Goal: Task Accomplishment & Management: Complete application form

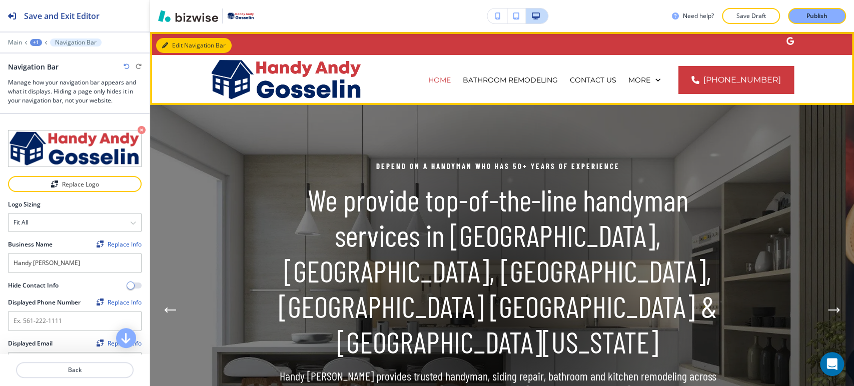
click at [180, 49] on button "Edit Navigation Bar" at bounding box center [194, 45] width 76 height 15
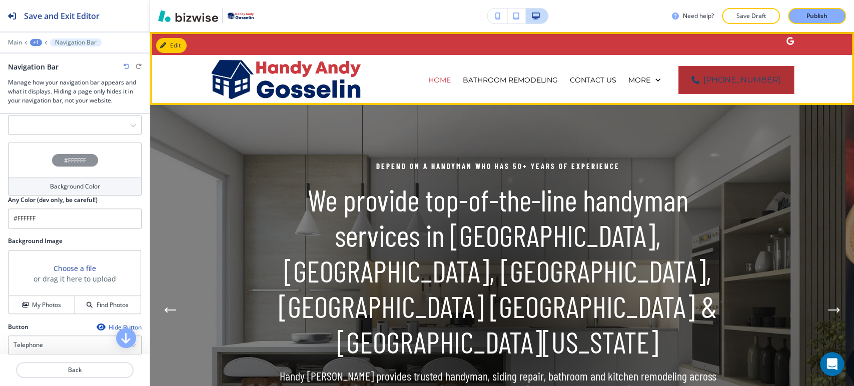
drag, startPoint x: 802, startPoint y: 77, endPoint x: 707, endPoint y: 80, distance: 95.6
click at [707, 80] on div "HOME BATHROOM REMODELING CONTACT US GALLERY HANDYMAN SERVICES KITCHEN REMODELIN…" at bounding box center [502, 80] width 704 height 50
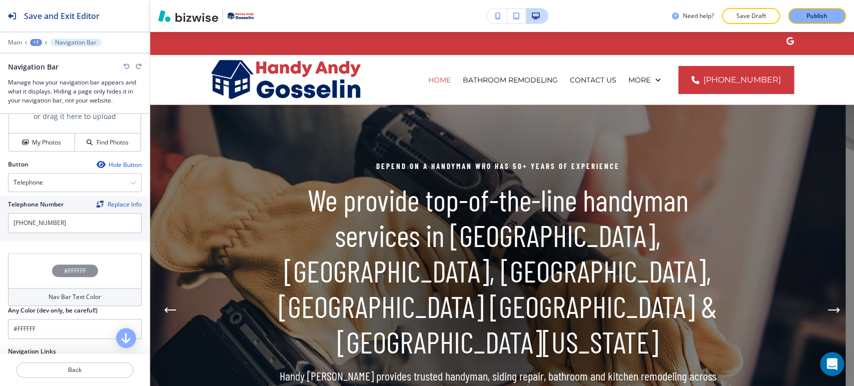
scroll to position [444, 0]
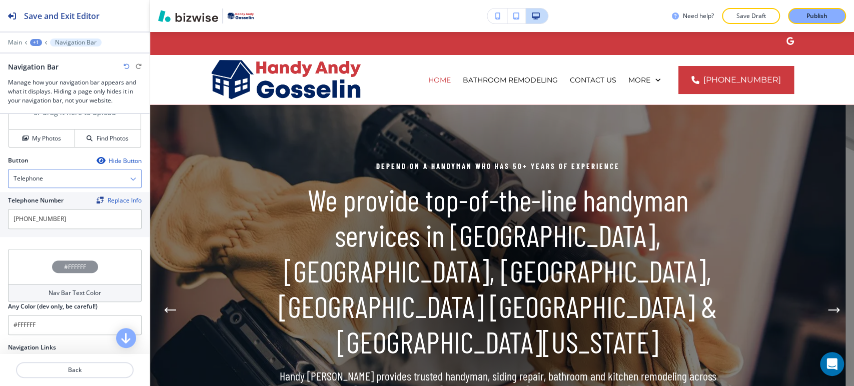
click at [51, 174] on div "Telephone" at bounding box center [75, 179] width 133 height 18
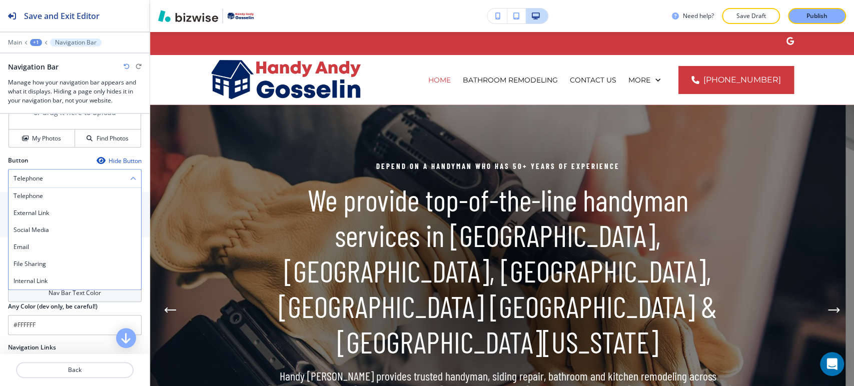
click at [51, 174] on div "Telephone" at bounding box center [75, 179] width 133 height 18
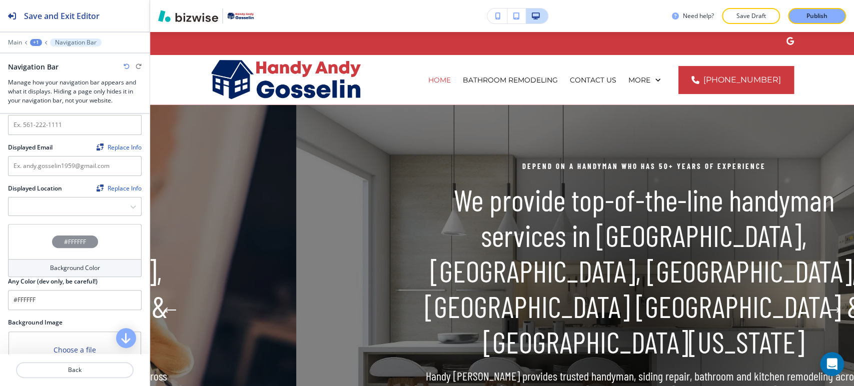
scroll to position [111, 0]
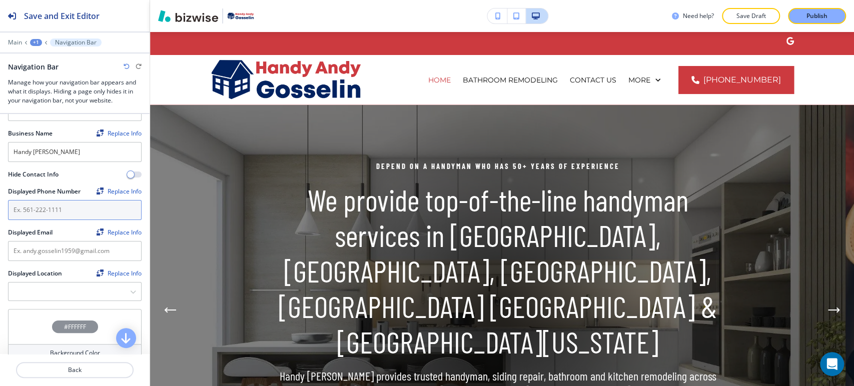
click at [67, 215] on input "text" at bounding box center [75, 210] width 134 height 20
paste input "[PHONE_NUMBER]"
type input "[PHONE_NUMBER]"
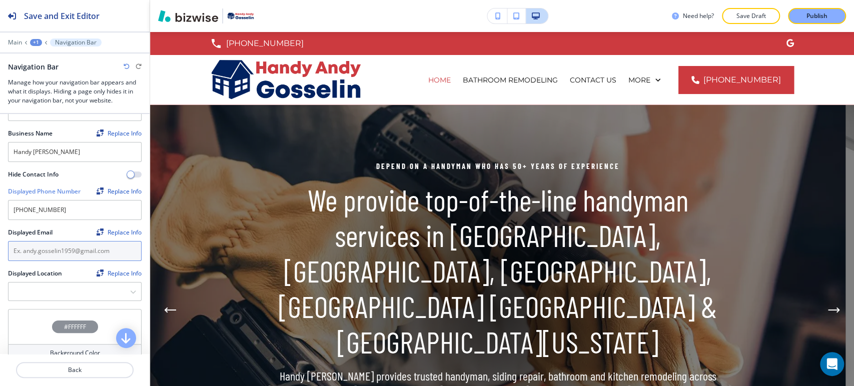
click at [80, 257] on input "text" at bounding box center [75, 251] width 134 height 20
click at [69, 293] on Location "Manual Input" at bounding box center [70, 292] width 122 height 17
paste Location "Epsom, NH 03234"
click at [73, 290] on Location "Epsom, NH 03234" at bounding box center [64, 292] width 111 height 17
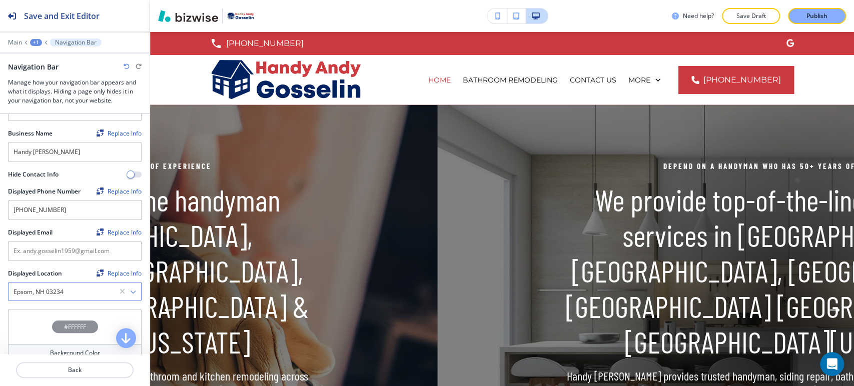
click at [130, 290] on icon "button" at bounding box center [133, 292] width 6 height 6
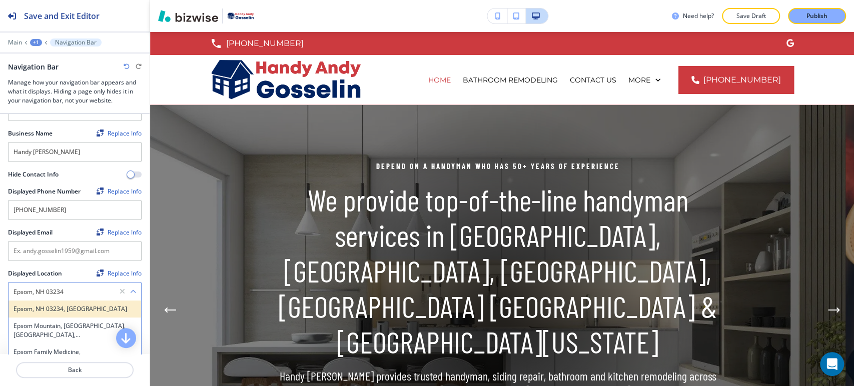
click at [100, 305] on h4 "Epsom, NH 03234, [GEOGRAPHIC_DATA]" at bounding box center [75, 309] width 123 height 9
type Location "Epsom, NH 03234, [GEOGRAPHIC_DATA]"
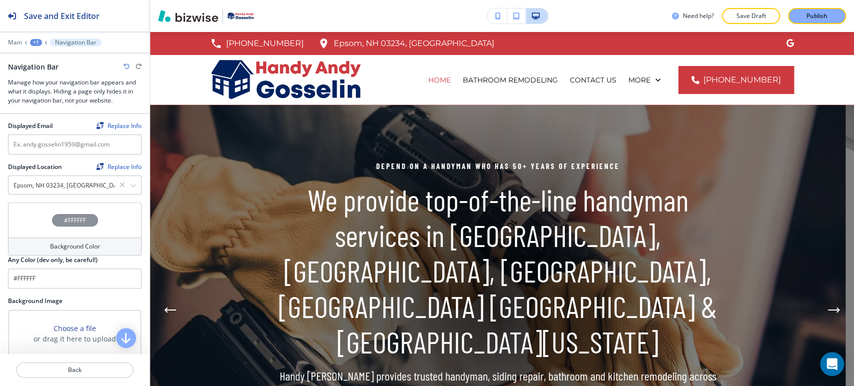
scroll to position [222, 0]
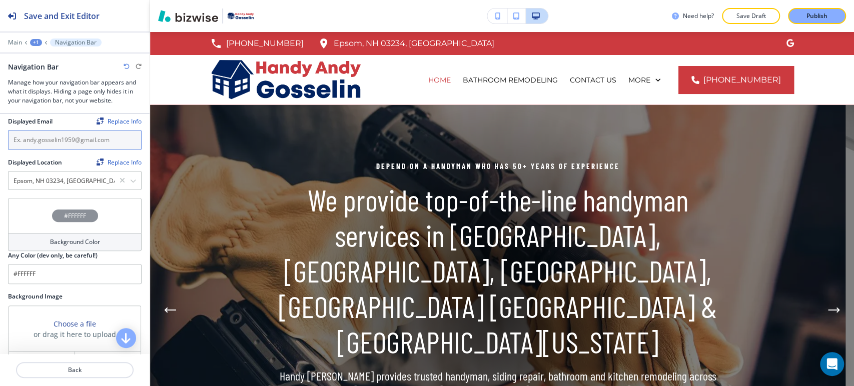
click at [83, 147] on input "text" at bounding box center [75, 140] width 134 height 20
paste input "[EMAIL_ADDRESS][DOMAIN_NAME]"
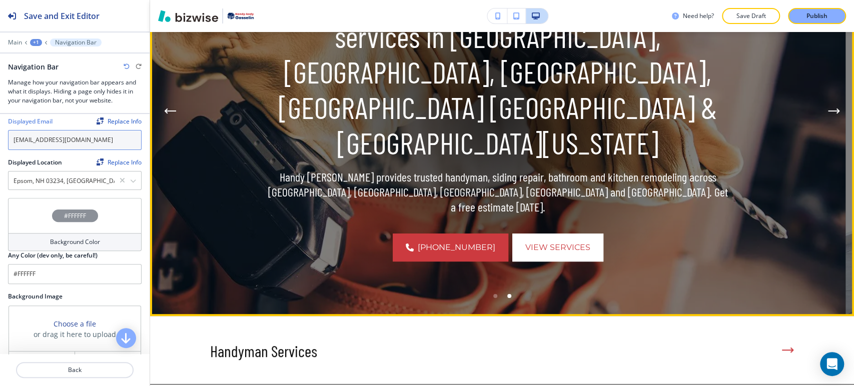
scroll to position [0, 0]
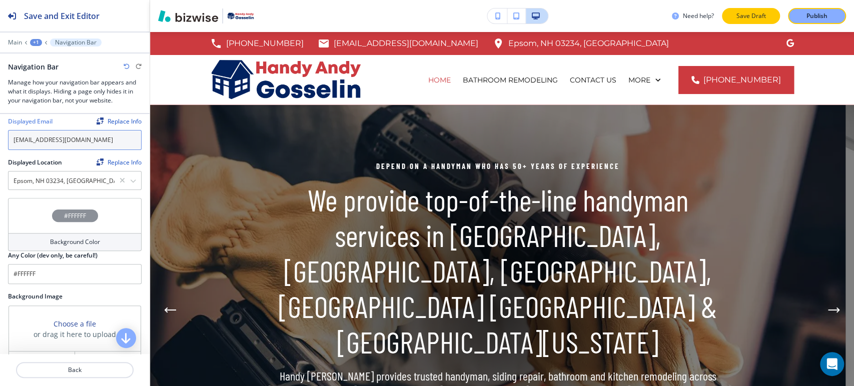
type input "[EMAIL_ADDRESS][DOMAIN_NAME]"
click at [740, 19] on p "Save Draft" at bounding box center [751, 16] width 32 height 9
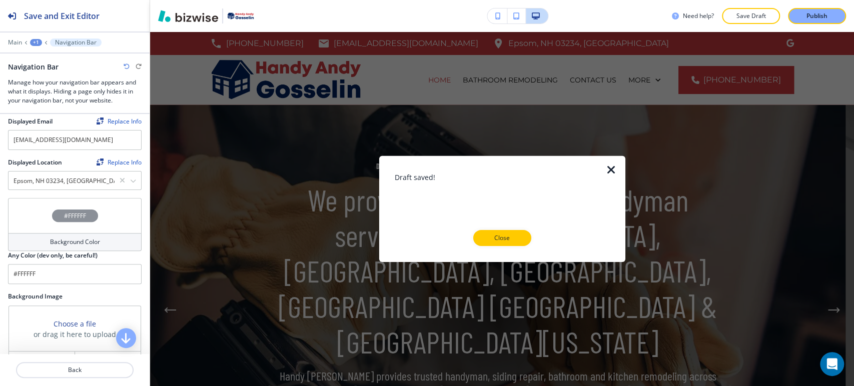
drag, startPoint x: 514, startPoint y: 235, endPoint x: 520, endPoint y: 233, distance: 7.0
click at [514, 236] on p "Close" at bounding box center [502, 238] width 32 height 9
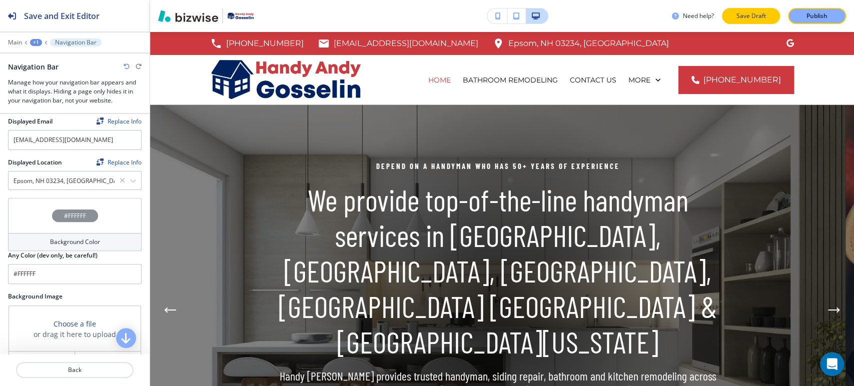
click at [742, 13] on p "Save Draft" at bounding box center [751, 16] width 32 height 9
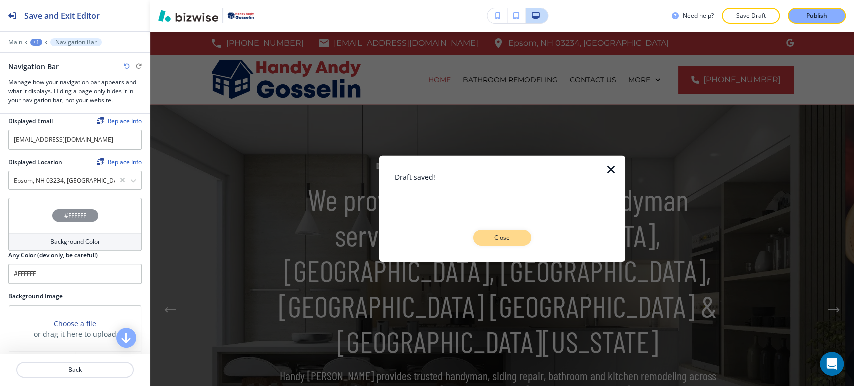
click at [502, 239] on p "Close" at bounding box center [502, 238] width 32 height 9
